Goal: Information Seeking & Learning: Learn about a topic

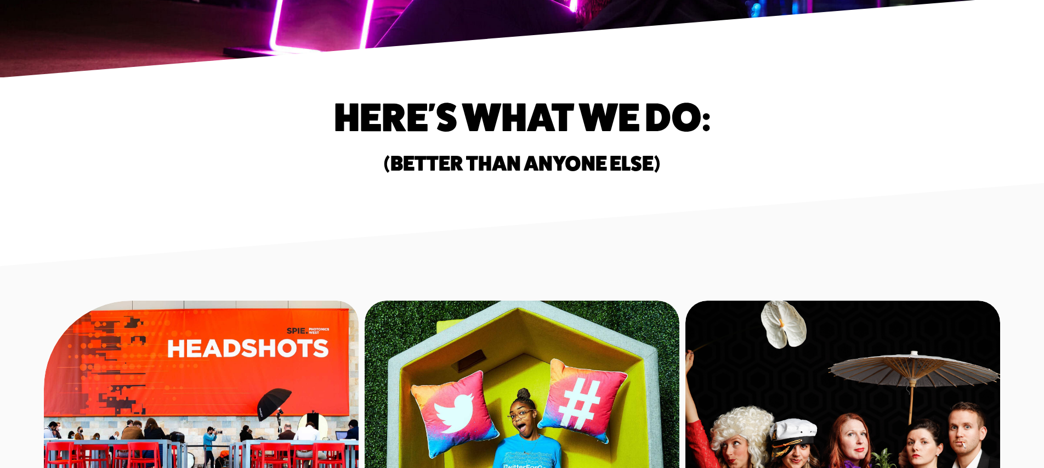
scroll to position [739, 0]
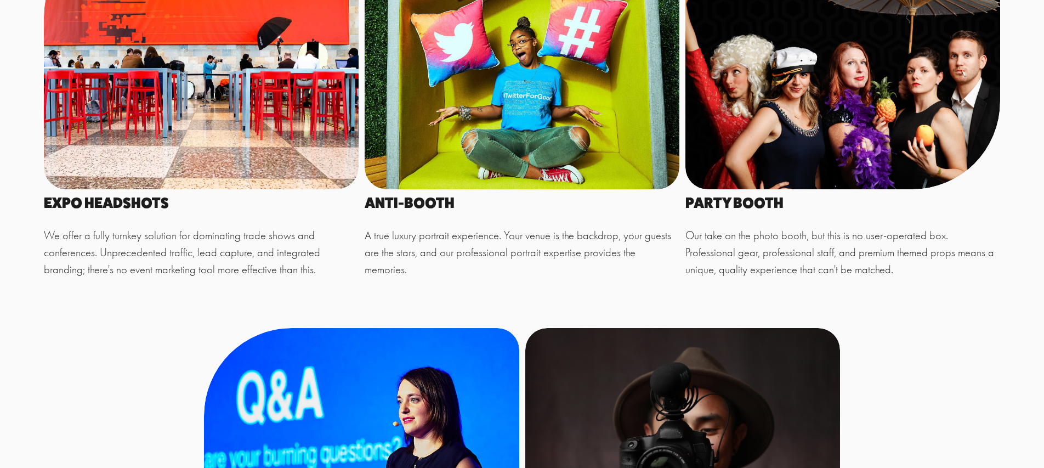
click at [215, 143] on div at bounding box center [201, 59] width 315 height 260
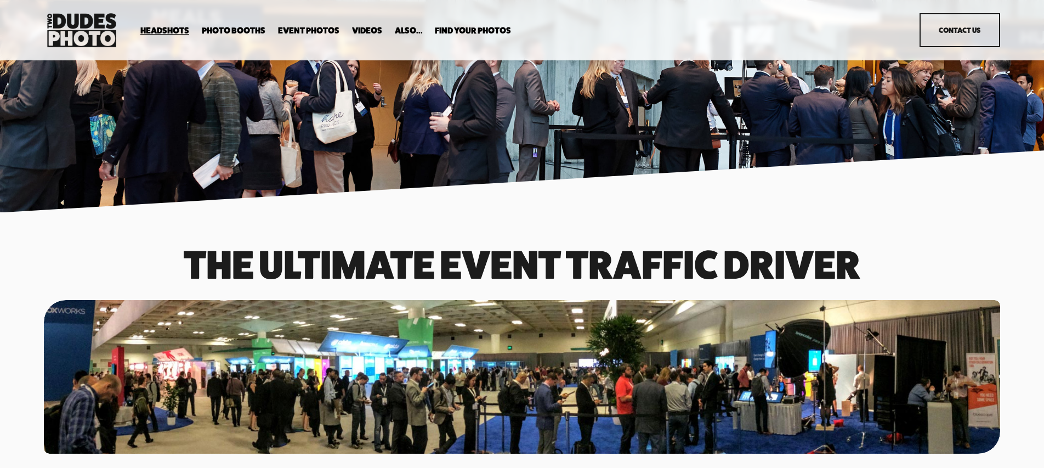
click at [858, 247] on h1 "The Ultimate event traffic driver" at bounding box center [522, 265] width 956 height 36
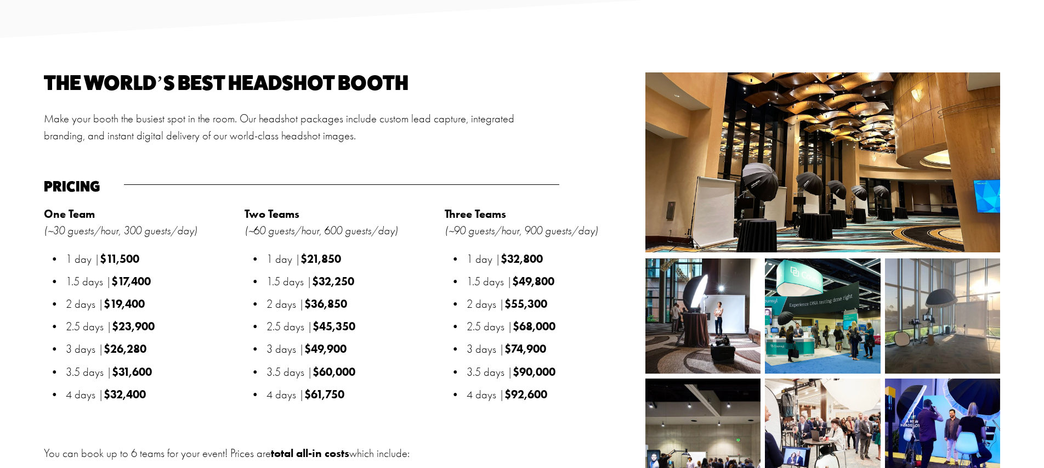
scroll to position [1242, 0]
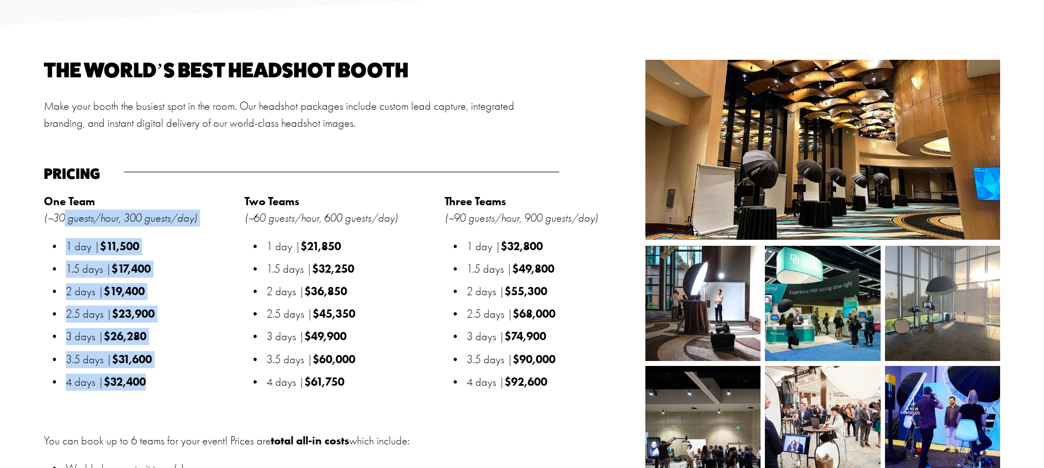
drag, startPoint x: 172, startPoint y: 391, endPoint x: 62, endPoint y: 219, distance: 203.6
click at [62, 219] on div "One Team (~30 guests/hour, 300 guests/day) 1 day | $11,500 1.5 days | $17,400 2…" at bounding box center [141, 294] width 195 height 203
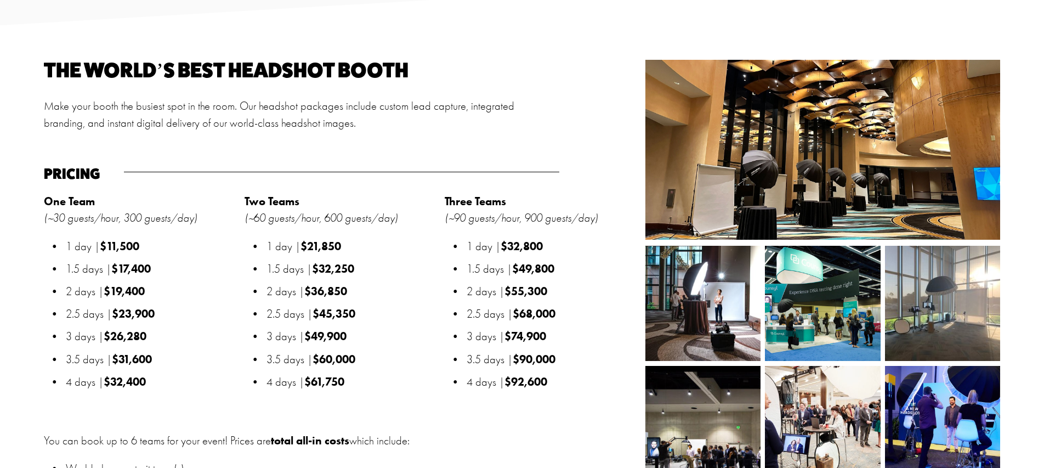
click at [357, 300] on ul "1 day | $21,850 1.5 days | $32,250 2 days | $36,850 2.5 days | $45,350 3 days |…" at bounding box center [341, 314] width 195 height 152
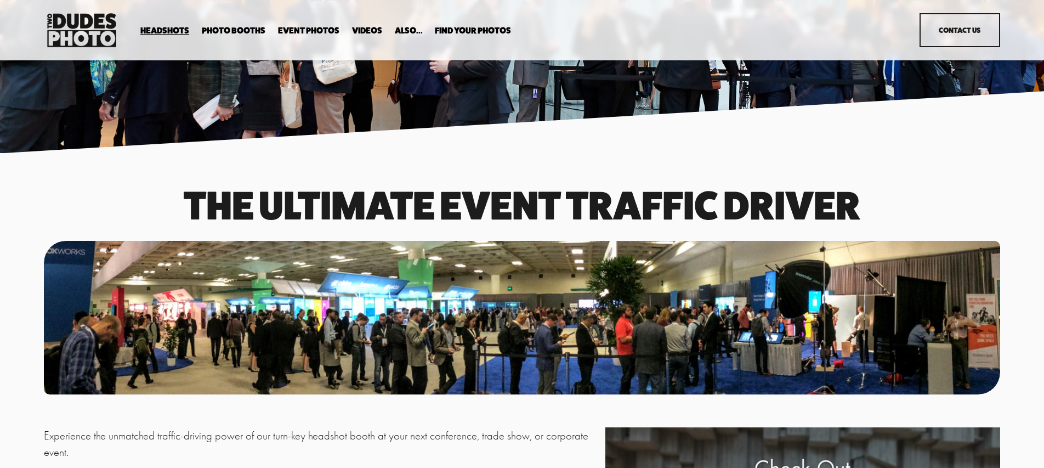
scroll to position [0, 0]
